Goal: Information Seeking & Learning: Check status

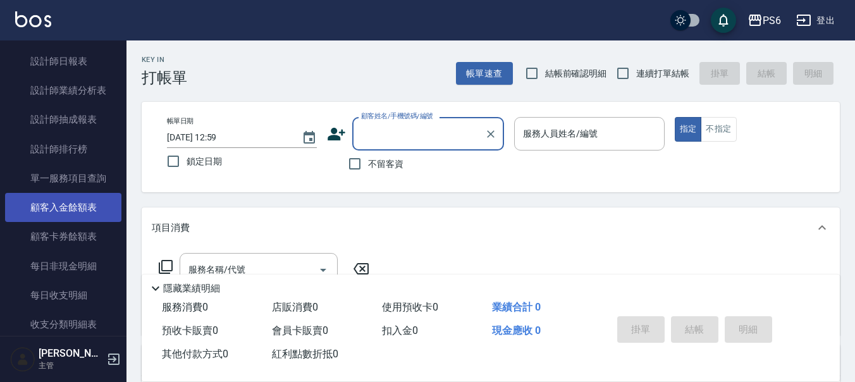
scroll to position [379, 0]
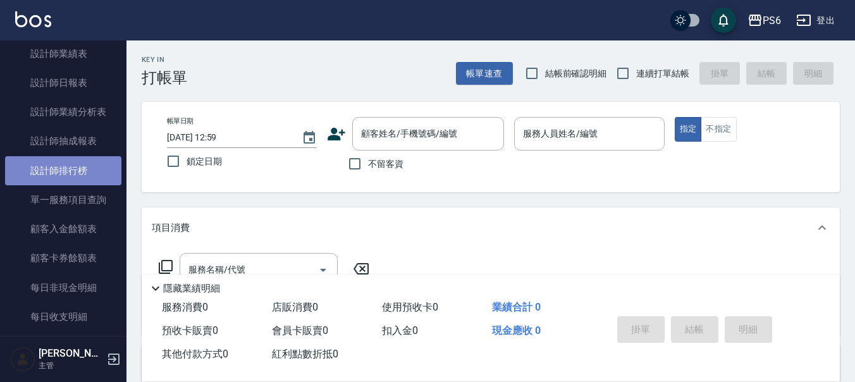
click at [78, 181] on link "設計師排行榜" at bounding box center [63, 170] width 116 height 29
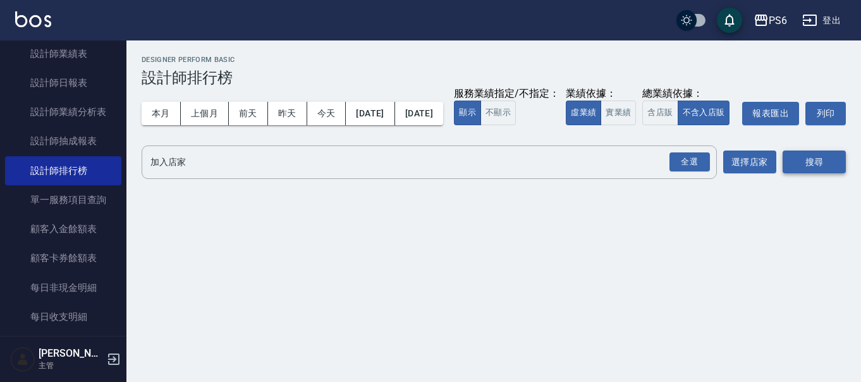
click at [690, 172] on div "全選" at bounding box center [689, 162] width 40 height 20
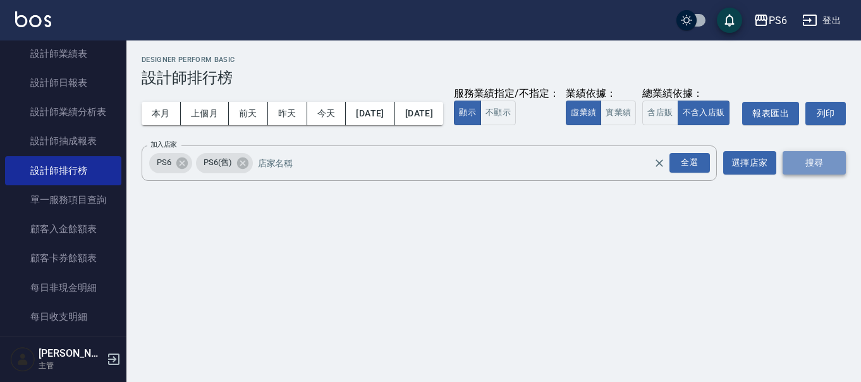
click at [816, 174] on button "搜尋" at bounding box center [813, 162] width 63 height 23
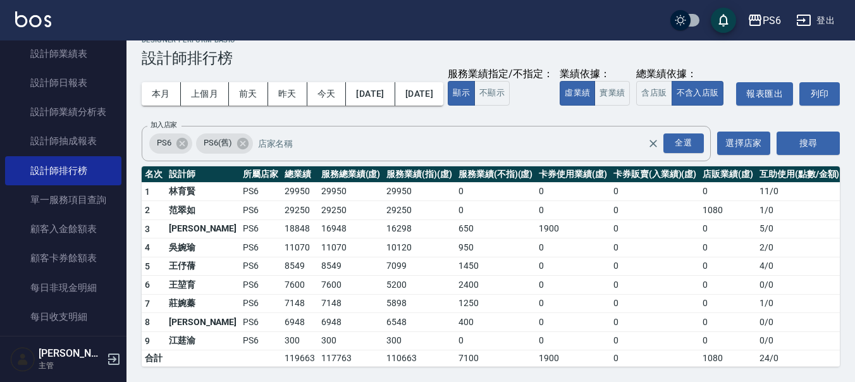
scroll to position [45, 0]
click at [217, 82] on button "上個月" at bounding box center [205, 93] width 48 height 23
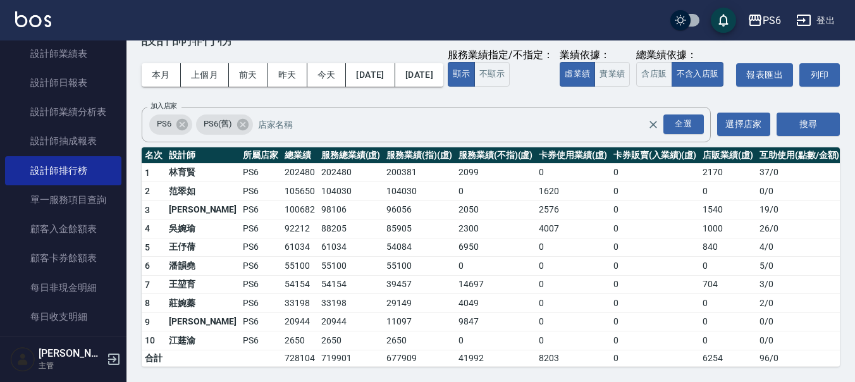
scroll to position [63, 0]
click at [171, 63] on button "本月" at bounding box center [161, 74] width 39 height 23
